Goal: Information Seeking & Learning: Learn about a topic

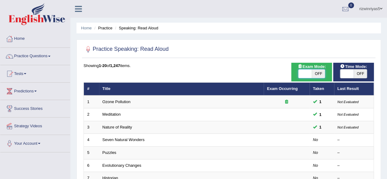
click at [310, 76] on span at bounding box center [304, 73] width 13 height 9
click at [318, 72] on span "OFF" at bounding box center [318, 73] width 13 height 9
checkbox input "true"
click at [351, 74] on span at bounding box center [346, 73] width 13 height 9
checkbox input "true"
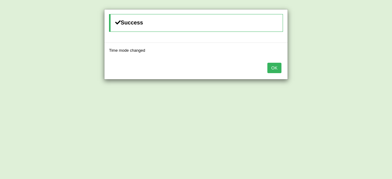
click at [272, 67] on button "OK" at bounding box center [274, 68] width 14 height 10
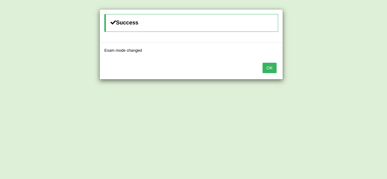
click at [272, 67] on button "OK" at bounding box center [270, 68] width 14 height 10
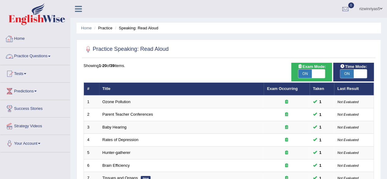
click at [42, 58] on link "Practice Questions" at bounding box center [35, 55] width 70 height 15
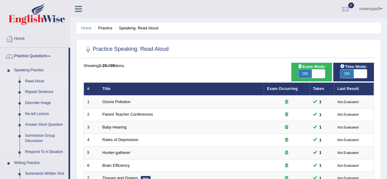
click at [46, 115] on link "Re-tell Lecture" at bounding box center [45, 114] width 46 height 11
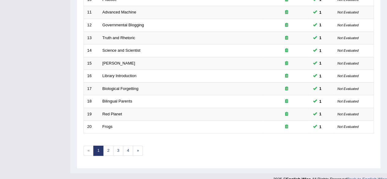
scroll to position [223, 0]
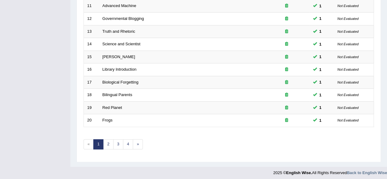
drag, startPoint x: 0, startPoint y: 0, endPoint x: 391, endPoint y: 138, distance: 415.0
click at [106, 145] on link "2" at bounding box center [108, 144] width 10 height 10
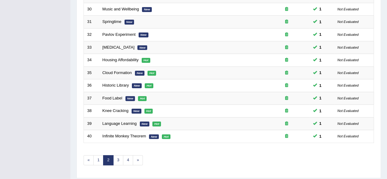
scroll to position [223, 0]
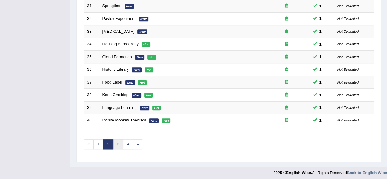
click at [118, 141] on link "3" at bounding box center [118, 144] width 10 height 10
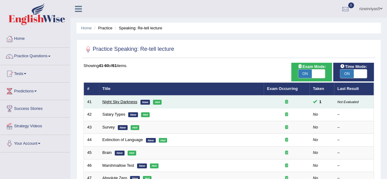
click at [120, 100] on link "Night Sky Darkness" at bounding box center [120, 101] width 35 height 5
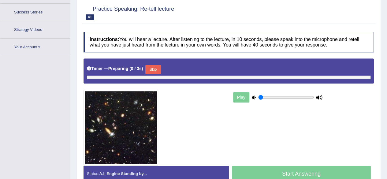
type input "0.9"
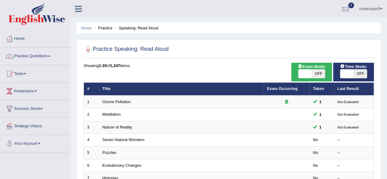
drag, startPoint x: 312, startPoint y: 76, endPoint x: 351, endPoint y: 75, distance: 38.9
click at [351, 75] on span at bounding box center [346, 73] width 13 height 9
checkbox input "true"
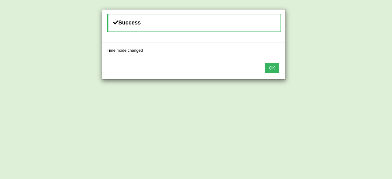
click at [312, 76] on div "Success Time mode changed OK" at bounding box center [196, 89] width 392 height 179
click at [272, 68] on button "OK" at bounding box center [272, 68] width 14 height 10
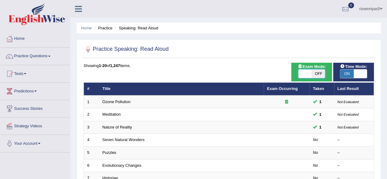
click at [307, 74] on span at bounding box center [304, 73] width 13 height 9
click at [315, 75] on span "OFF" at bounding box center [318, 73] width 13 height 9
checkbox input "true"
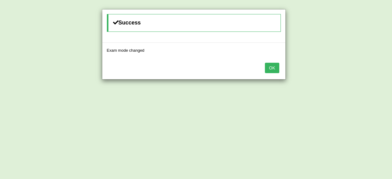
click at [268, 68] on button "OK" at bounding box center [272, 68] width 14 height 10
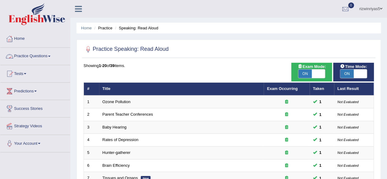
click at [46, 57] on link "Practice Questions" at bounding box center [35, 55] width 70 height 15
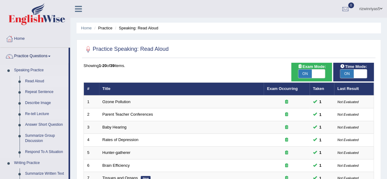
click at [36, 115] on link "Re-tell Lecture" at bounding box center [45, 114] width 46 height 11
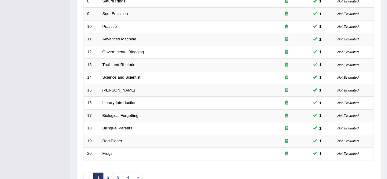
scroll to position [223, 0]
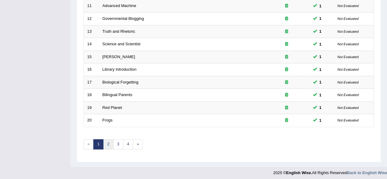
click at [109, 140] on link "2" at bounding box center [108, 144] width 10 height 10
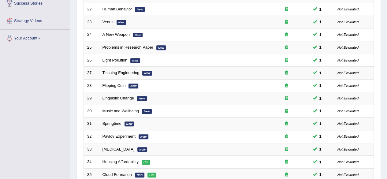
scroll to position [223, 0]
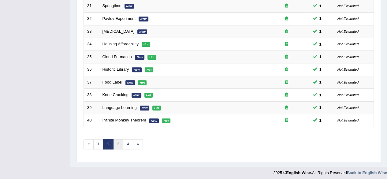
click at [119, 139] on link "3" at bounding box center [118, 144] width 10 height 10
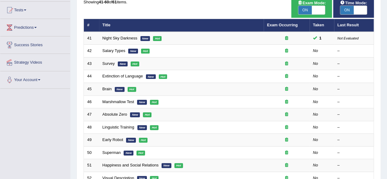
scroll to position [67, 0]
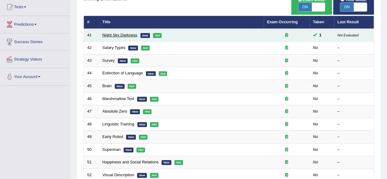
click at [128, 33] on link "Night Sky Darkness" at bounding box center [120, 35] width 35 height 5
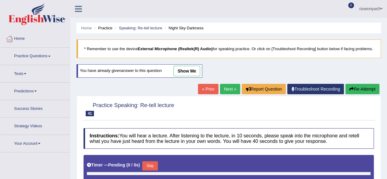
type input "0.9"
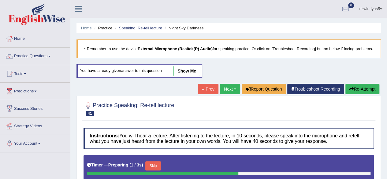
click at [189, 76] on link "show me" at bounding box center [187, 71] width 27 height 10
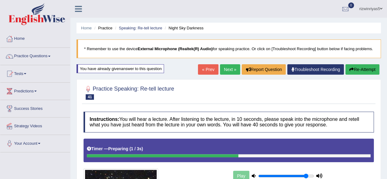
click at [368, 73] on button "Re-Attempt" at bounding box center [362, 69] width 34 height 10
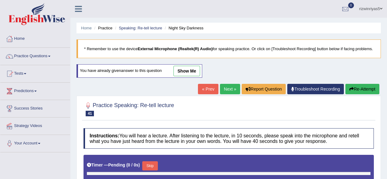
type input "0.9"
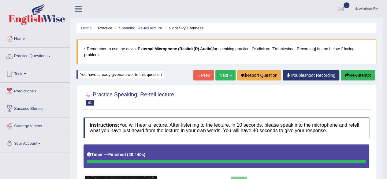
click at [157, 28] on link "Speaking: Re-tell lecture" at bounding box center [140, 28] width 43 height 5
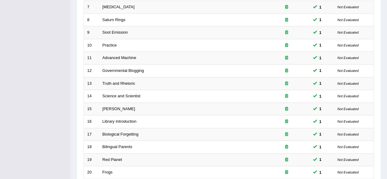
scroll to position [223, 0]
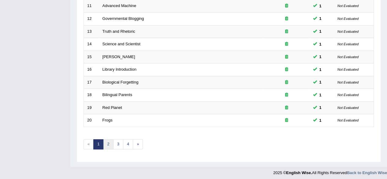
click at [109, 139] on link "2" at bounding box center [108, 144] width 10 height 10
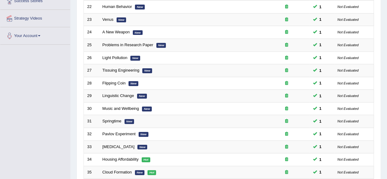
scroll to position [223, 0]
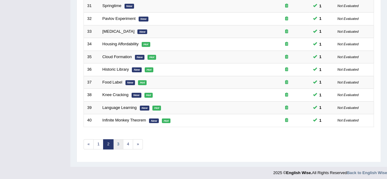
click at [119, 144] on link "3" at bounding box center [118, 144] width 10 height 10
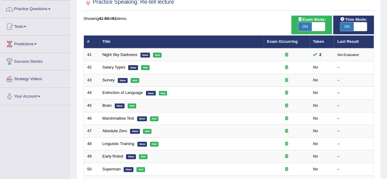
scroll to position [61, 0]
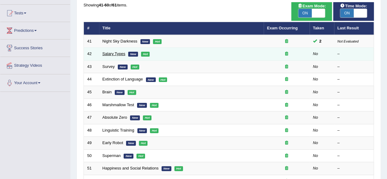
click at [121, 53] on link "Salary Types" at bounding box center [114, 53] width 23 height 5
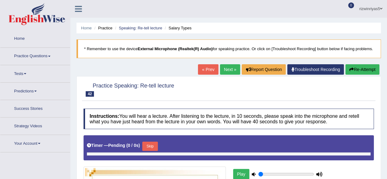
type input "0.9"
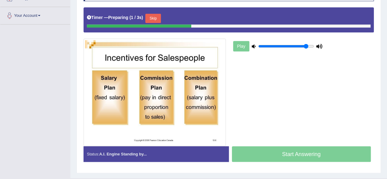
scroll to position [130, 0]
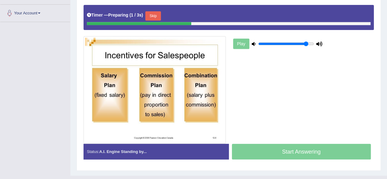
drag, startPoint x: 391, startPoint y: 65, endPoint x: 391, endPoint y: 133, distance: 67.6
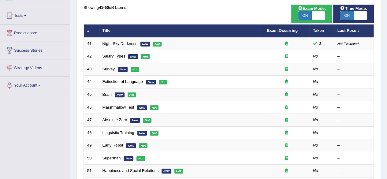
scroll to position [59, 0]
